Goal: Information Seeking & Learning: Learn about a topic

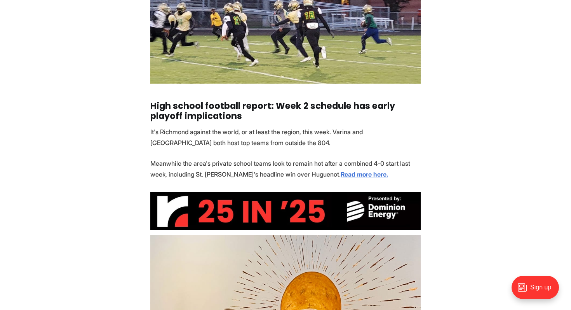
scroll to position [1392, 0]
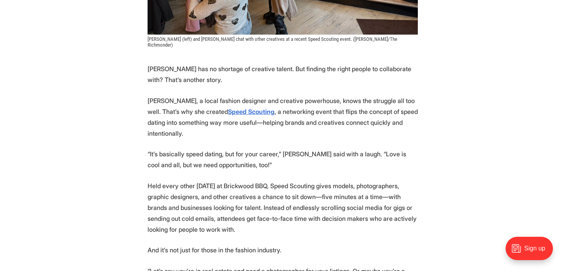
scroll to position [354, 0]
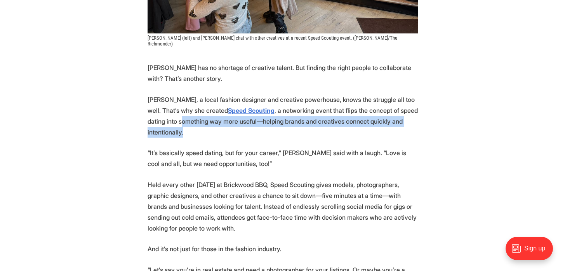
drag, startPoint x: 234, startPoint y: 126, endPoint x: 181, endPoint y: 110, distance: 55.1
click at [181, 110] on p "[PERSON_NAME], a local fashion designer and creative powerhouse, knows the stru…" at bounding box center [283, 116] width 270 height 44
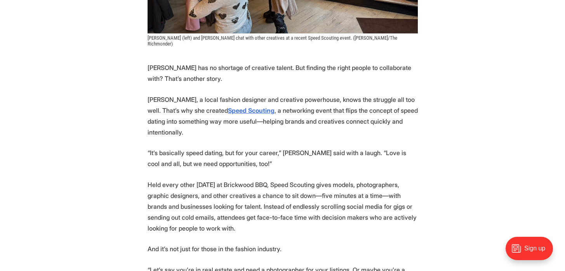
click at [281, 98] on p "Sherry Nguyen, a local fashion designer and creative powerhouse, knows the stru…" at bounding box center [283, 116] width 270 height 44
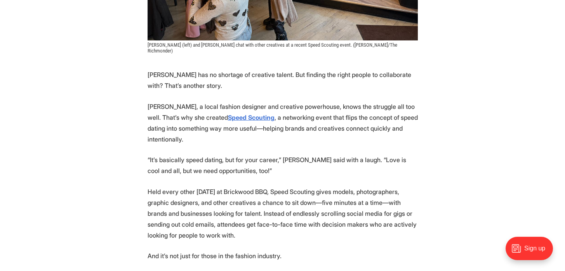
scroll to position [361, 0]
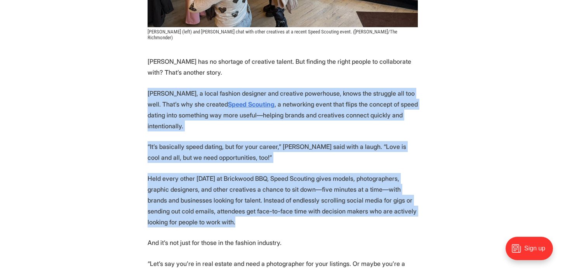
drag, startPoint x: 148, startPoint y: 87, endPoint x: 228, endPoint y: 218, distance: 153.8
copy section "Sherry Nguyen, a local fashion designer and creative powerhouse, knows the stru…"
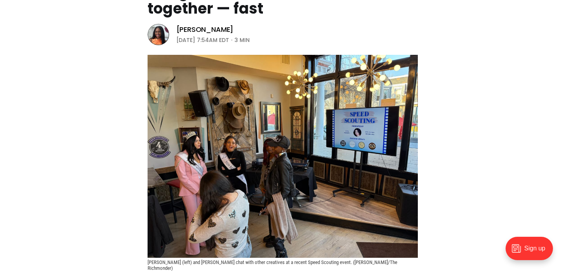
scroll to position [131, 0]
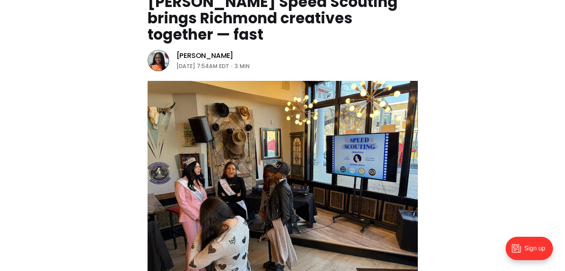
scroll to position [110, 0]
